Goal: Transaction & Acquisition: Obtain resource

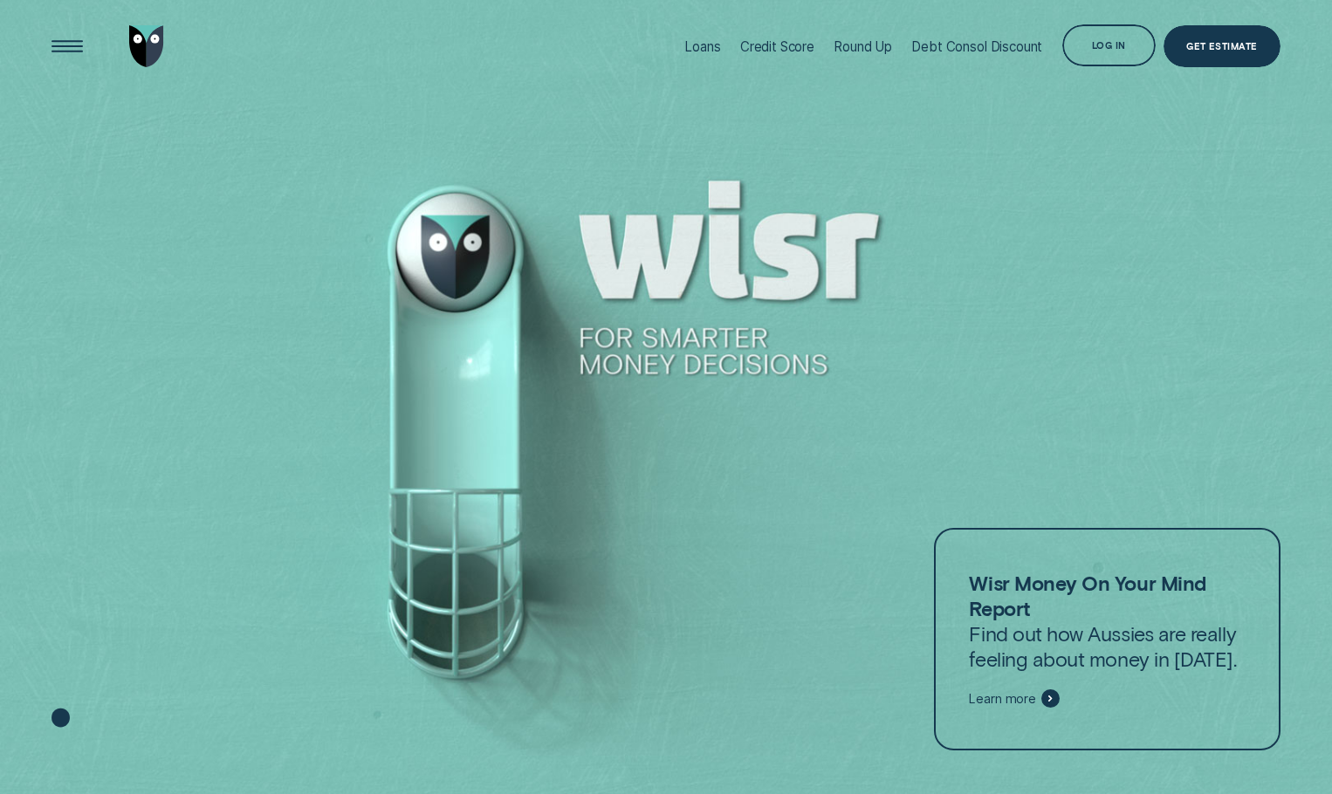
click at [1196, 195] on div at bounding box center [666, 397] width 1332 height 795
click at [1167, 195] on div at bounding box center [666, 397] width 1332 height 795
click at [716, 36] on li "Loans" at bounding box center [703, 46] width 56 height 93
click at [66, 43] on div "Open Menu" at bounding box center [67, 46] width 59 height 59
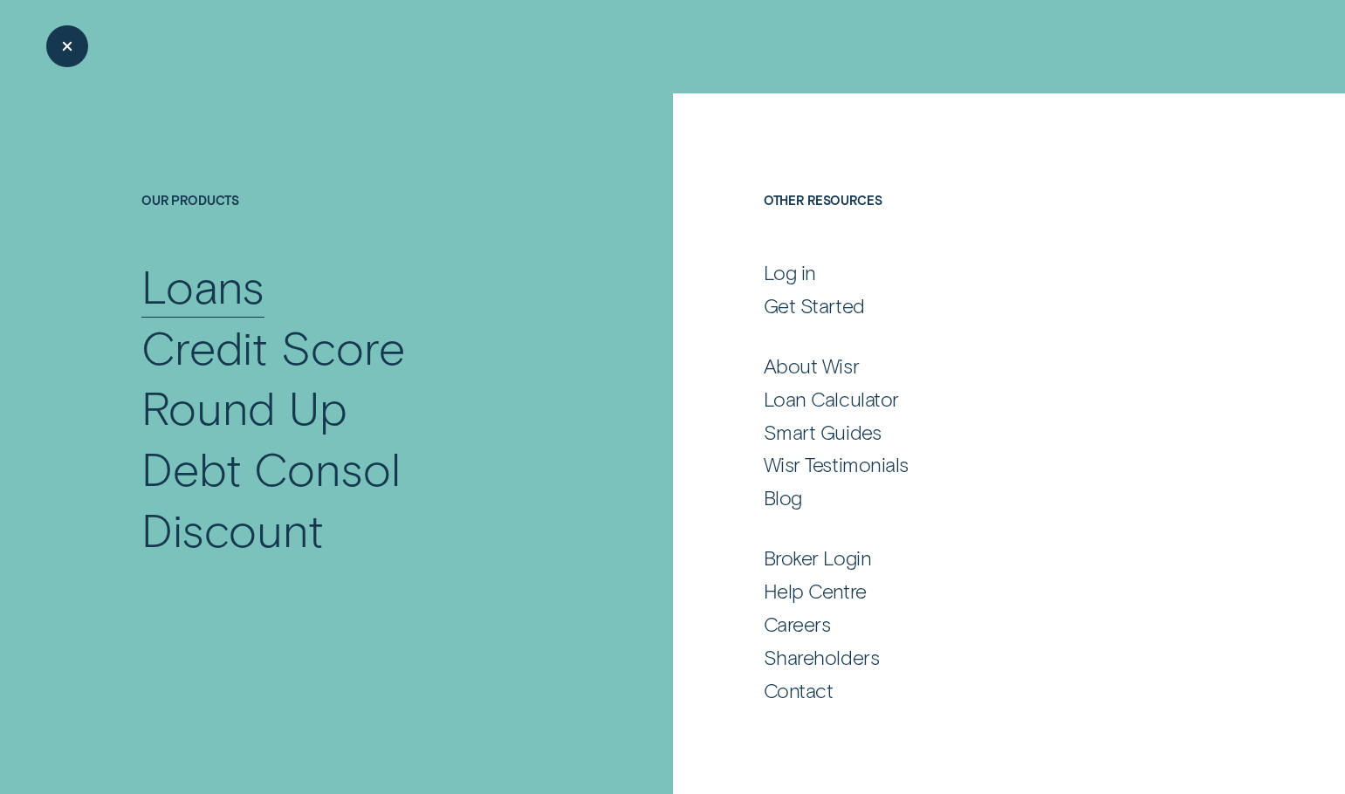
click at [201, 289] on div "Loans" at bounding box center [203, 286] width 124 height 61
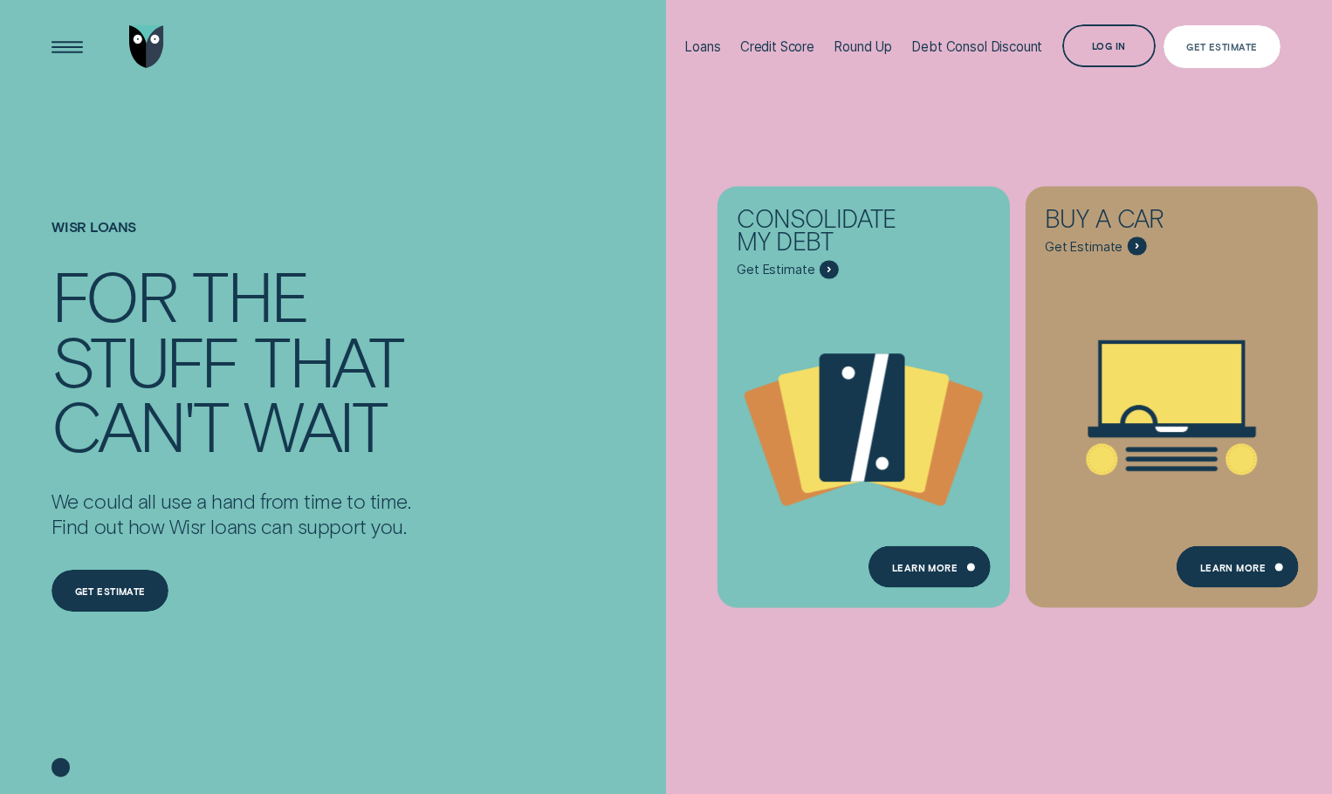
click at [1204, 45] on div "Get Estimate" at bounding box center [1221, 47] width 71 height 8
